Goal: Task Accomplishment & Management: Manage account settings

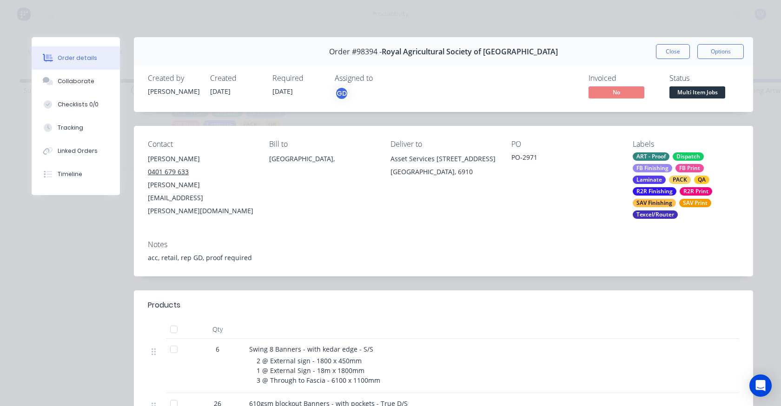
click at [670, 45] on button "Close" at bounding box center [673, 51] width 34 height 15
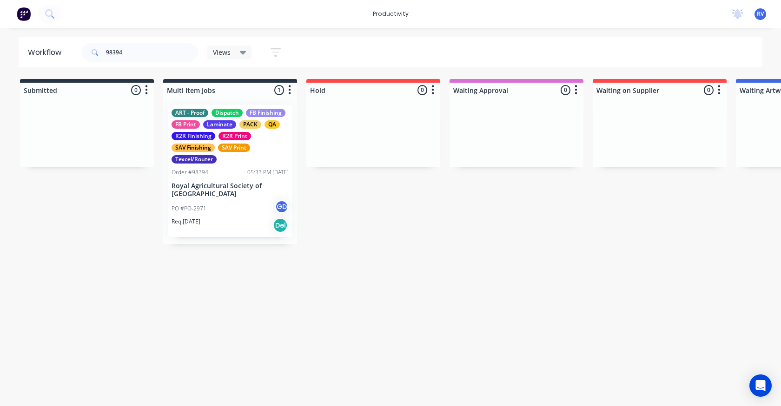
click at [222, 53] on span "Views" at bounding box center [222, 52] width 18 height 10
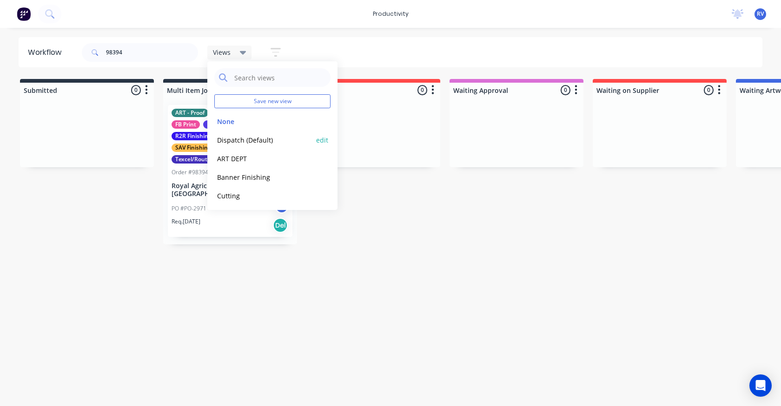
click at [226, 140] on button "Dispatch (Default)" at bounding box center [263, 140] width 99 height 11
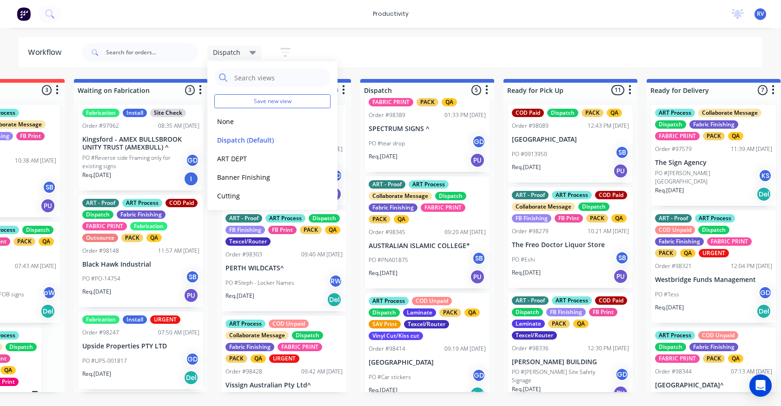
scroll to position [186, 0]
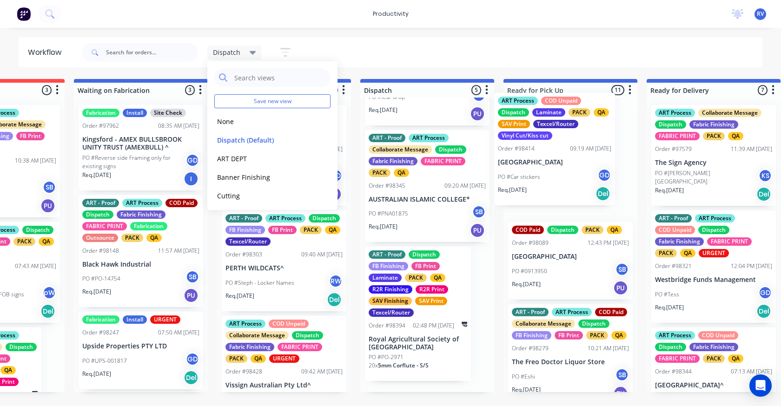
drag, startPoint x: 440, startPoint y: 276, endPoint x: 543, endPoint y: 151, distance: 161.9
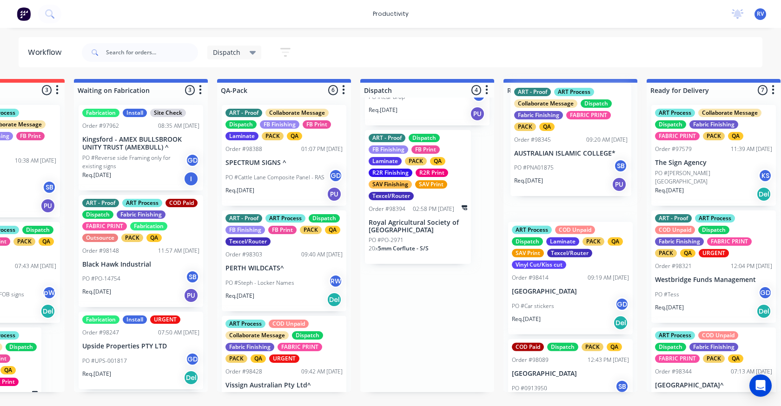
drag, startPoint x: 408, startPoint y: 193, endPoint x: 557, endPoint y: 135, distance: 159.2
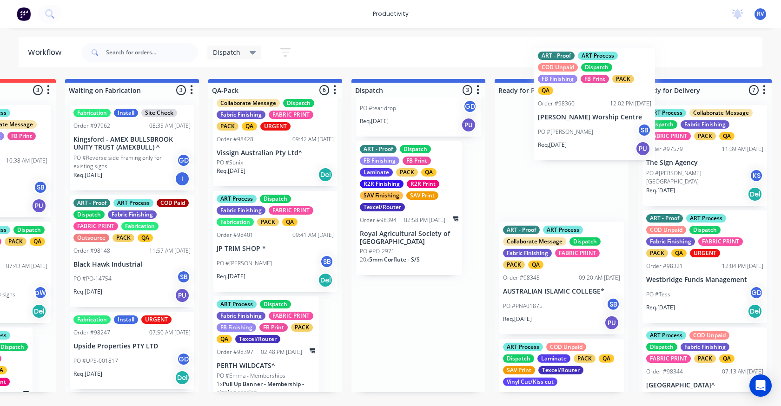
scroll to position [0, 386]
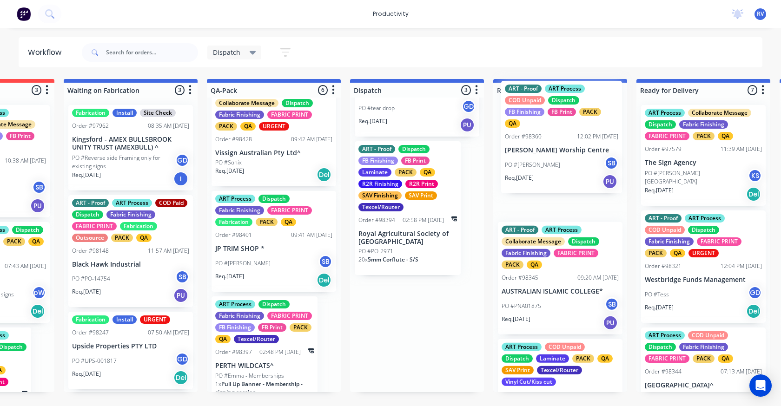
drag, startPoint x: 398, startPoint y: 118, endPoint x: 532, endPoint y: 164, distance: 141.2
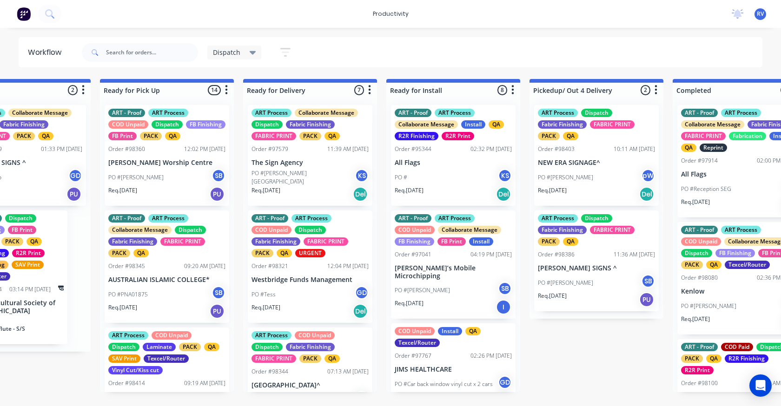
scroll to position [0, 786]
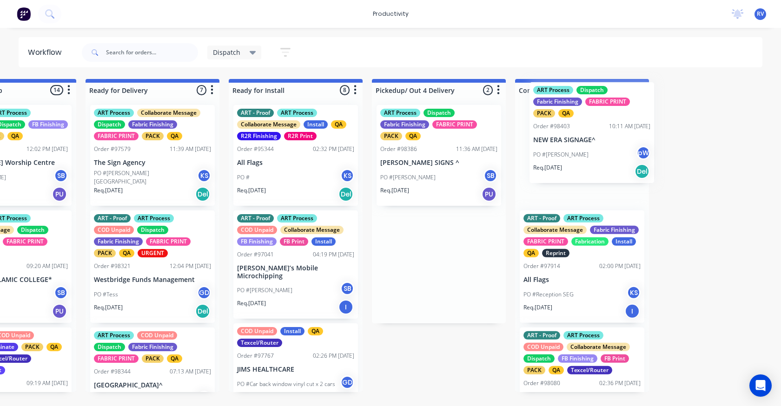
drag, startPoint x: 581, startPoint y: 187, endPoint x: 545, endPoint y: 167, distance: 41.0
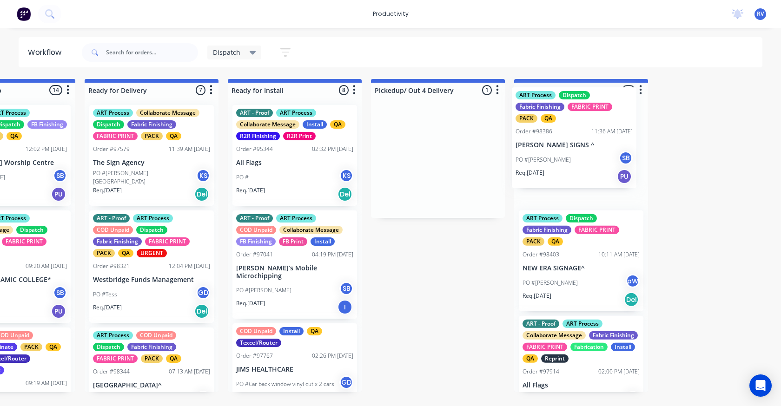
drag, startPoint x: 461, startPoint y: 164, endPoint x: 601, endPoint y: 145, distance: 141.2
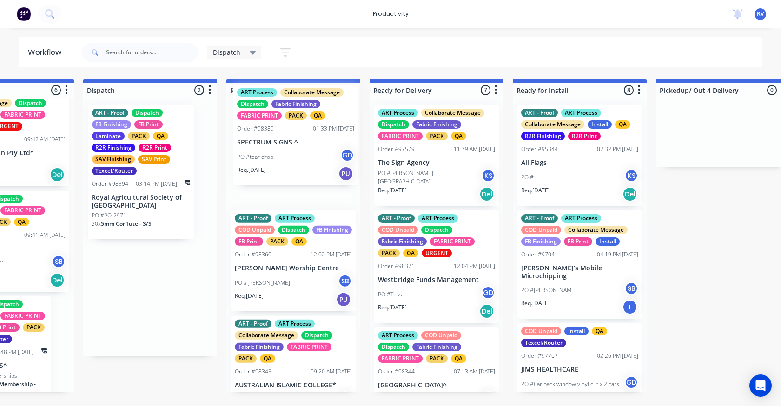
scroll to position [0, 4]
drag, startPoint x: 140, startPoint y: 158, endPoint x: 291, endPoint y: 133, distance: 152.7
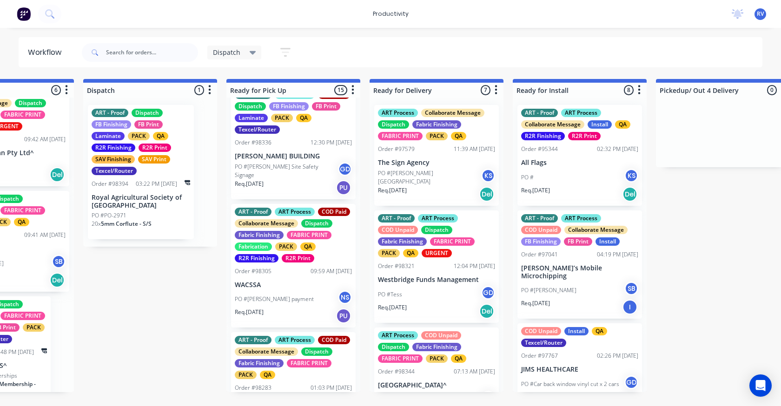
scroll to position [698, 0]
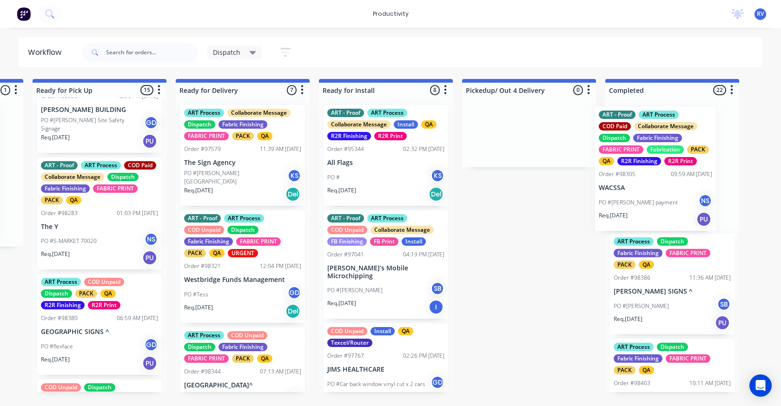
drag, startPoint x: 280, startPoint y: 255, endPoint x: 638, endPoint y: 151, distance: 373.6
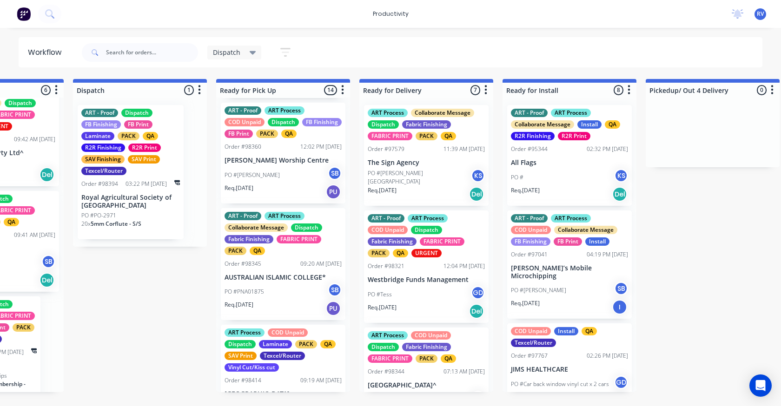
scroll to position [0, 0]
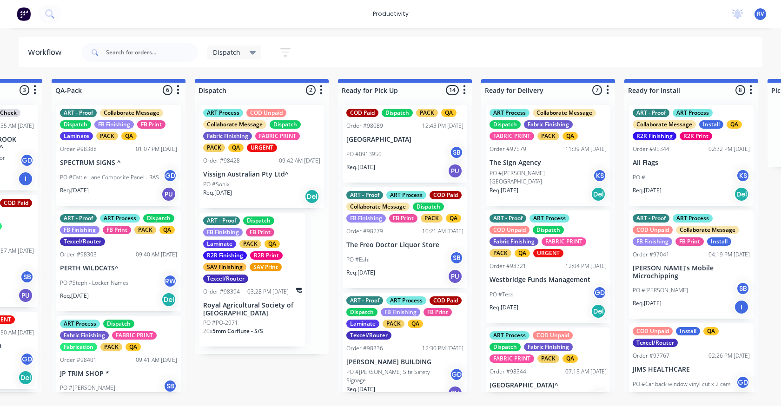
scroll to position [0, 543]
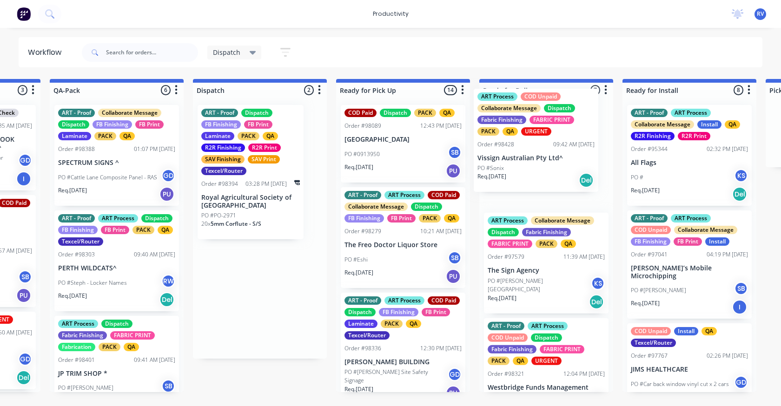
drag, startPoint x: 247, startPoint y: 182, endPoint x: 526, endPoint y: 165, distance: 280.1
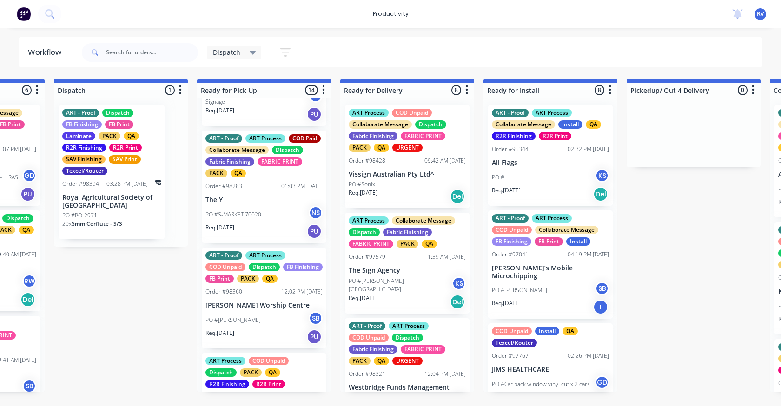
scroll to position [326, 0]
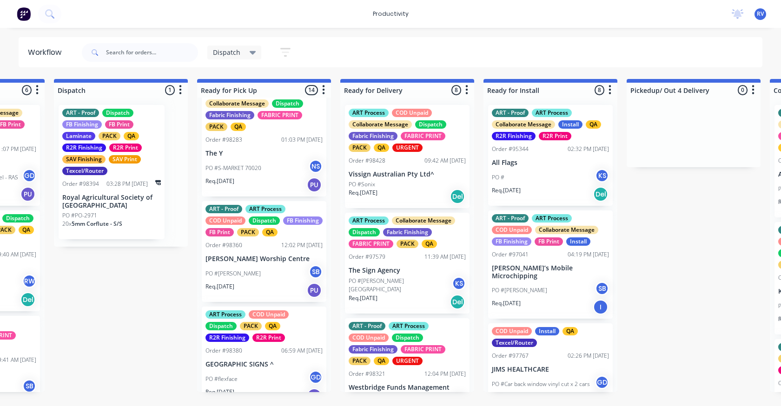
click at [258, 193] on div "Req. [DATE] PU" at bounding box center [264, 185] width 117 height 16
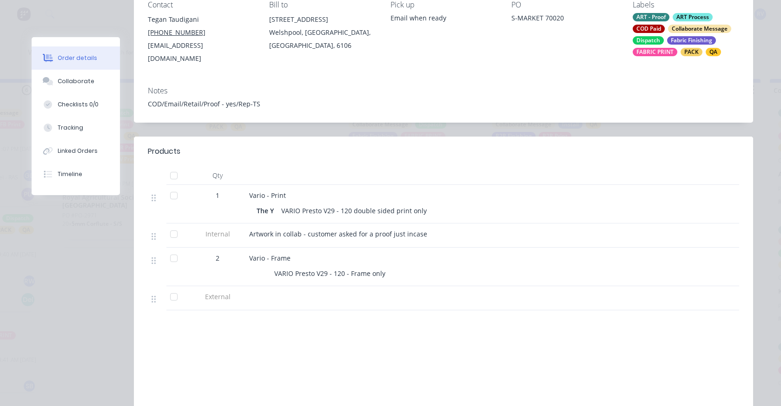
scroll to position [0, 0]
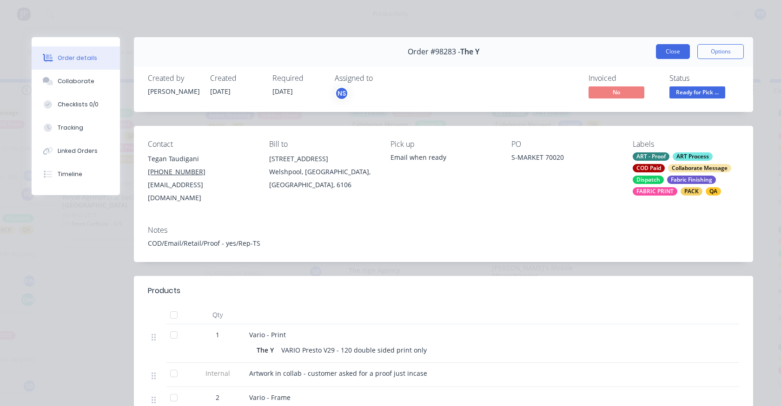
click at [684, 57] on button "Close" at bounding box center [673, 51] width 34 height 15
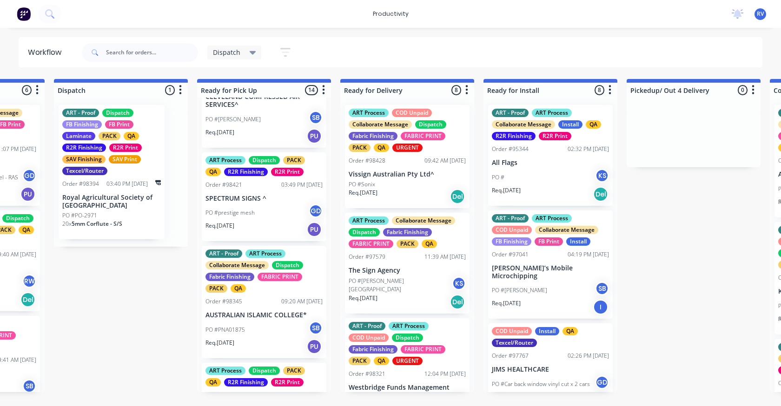
scroll to position [837, 0]
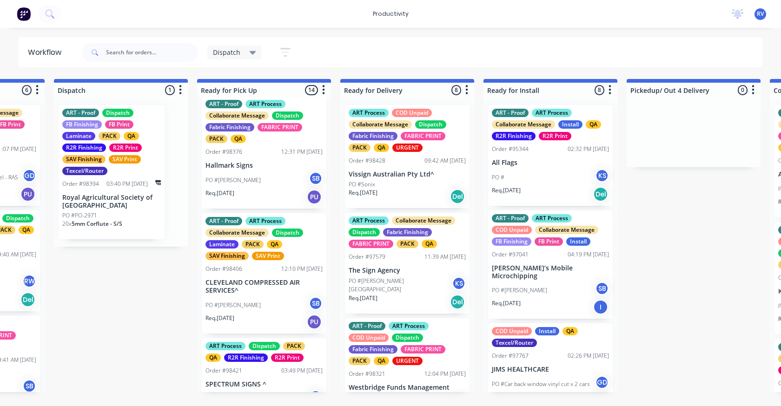
click at [253, 189] on div "PO #[PERSON_NAME] SB" at bounding box center [264, 181] width 117 height 18
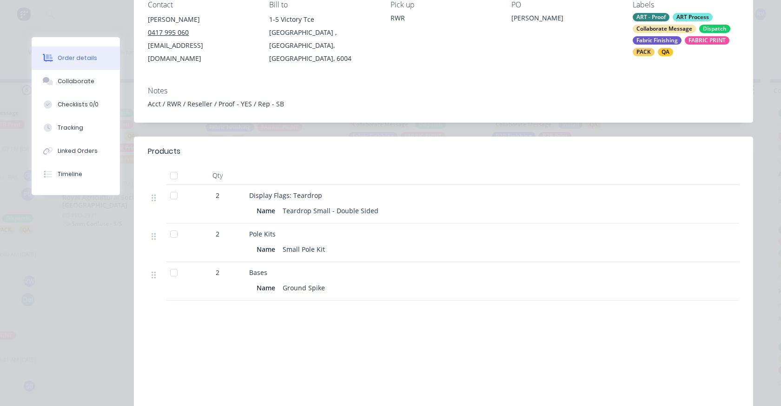
scroll to position [0, 0]
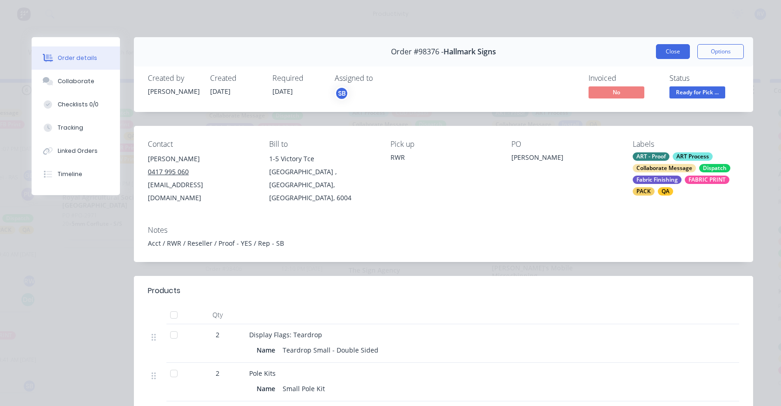
click at [668, 53] on button "Close" at bounding box center [673, 51] width 34 height 15
